Goal: Complete application form

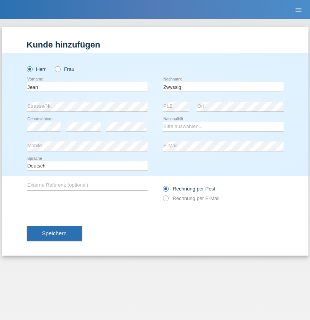
type input "Zwyssig"
select select "CH"
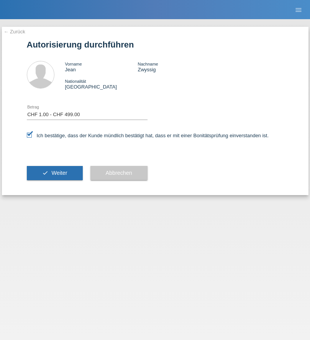
select select "1"
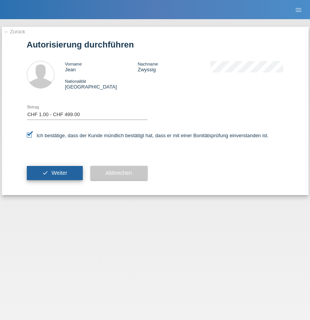
click at [54, 173] on span "Weiter" at bounding box center [59, 173] width 16 height 6
